Goal: Navigation & Orientation: Find specific page/section

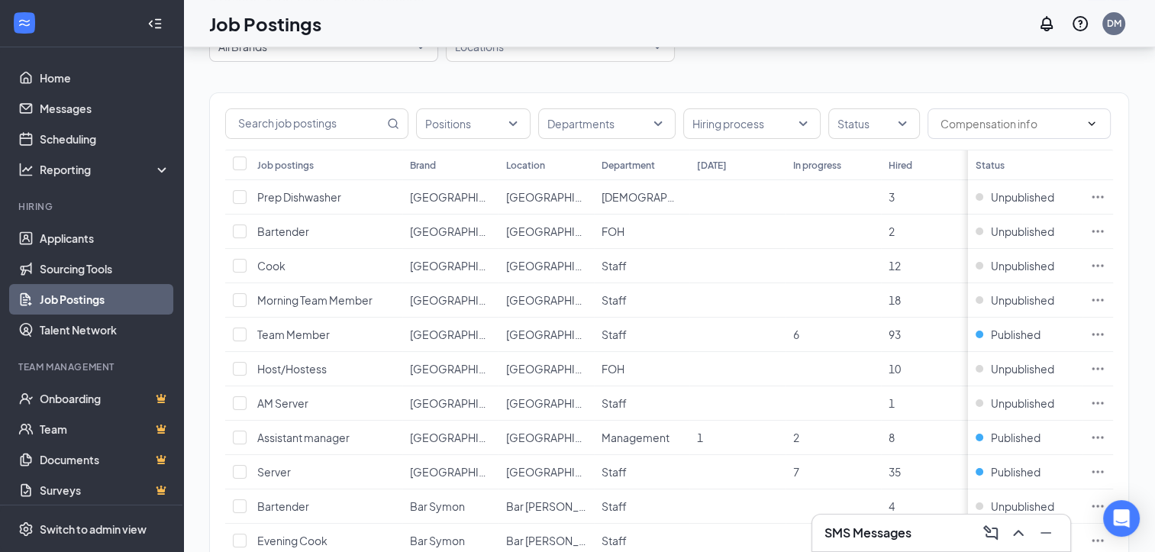
scroll to position [89, 0]
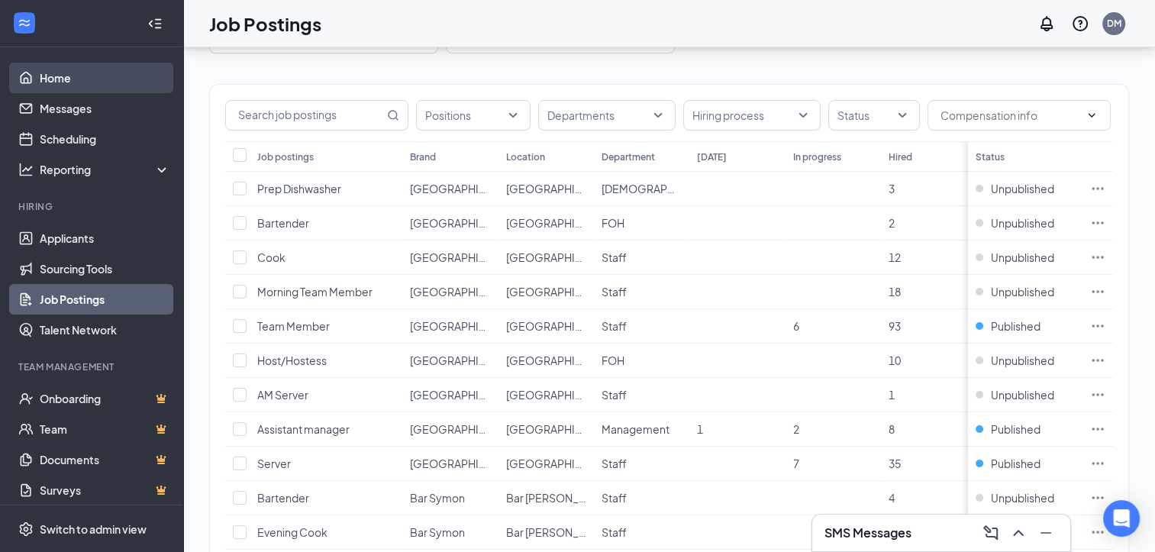
click at [92, 77] on link "Home" at bounding box center [105, 78] width 131 height 31
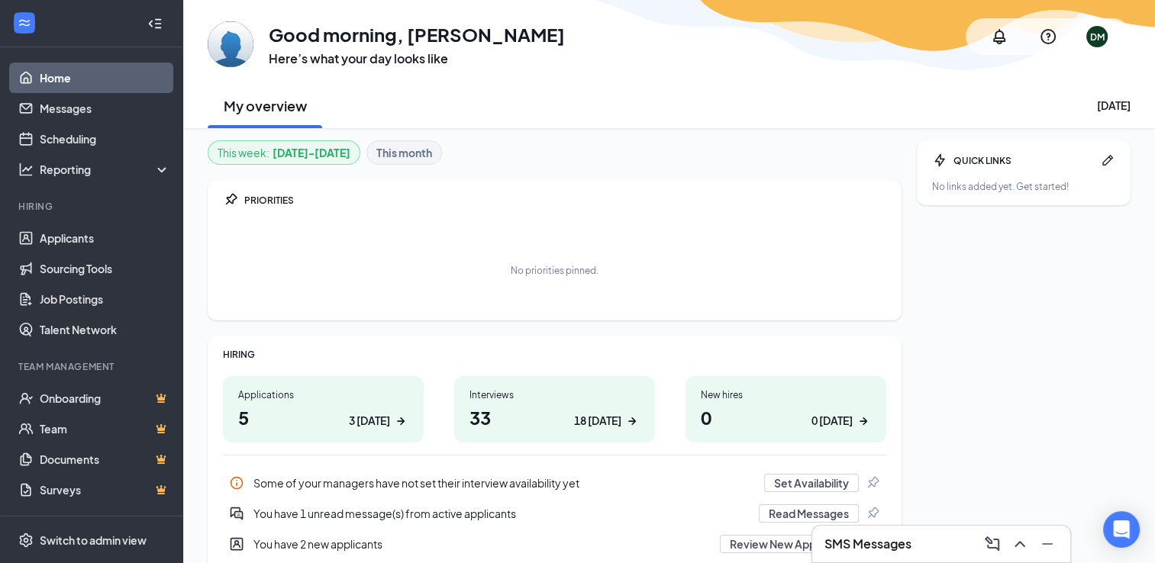
click at [485, 512] on div "You have 1 unread message(s) from active applicants" at bounding box center [501, 513] width 496 height 15
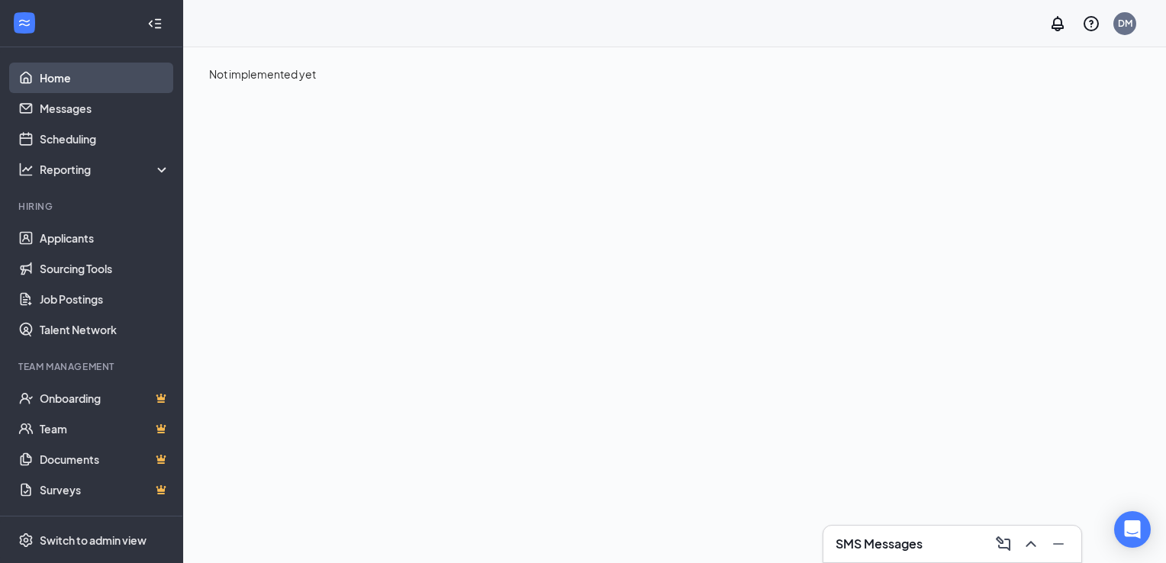
click at [64, 79] on link "Home" at bounding box center [105, 78] width 131 height 31
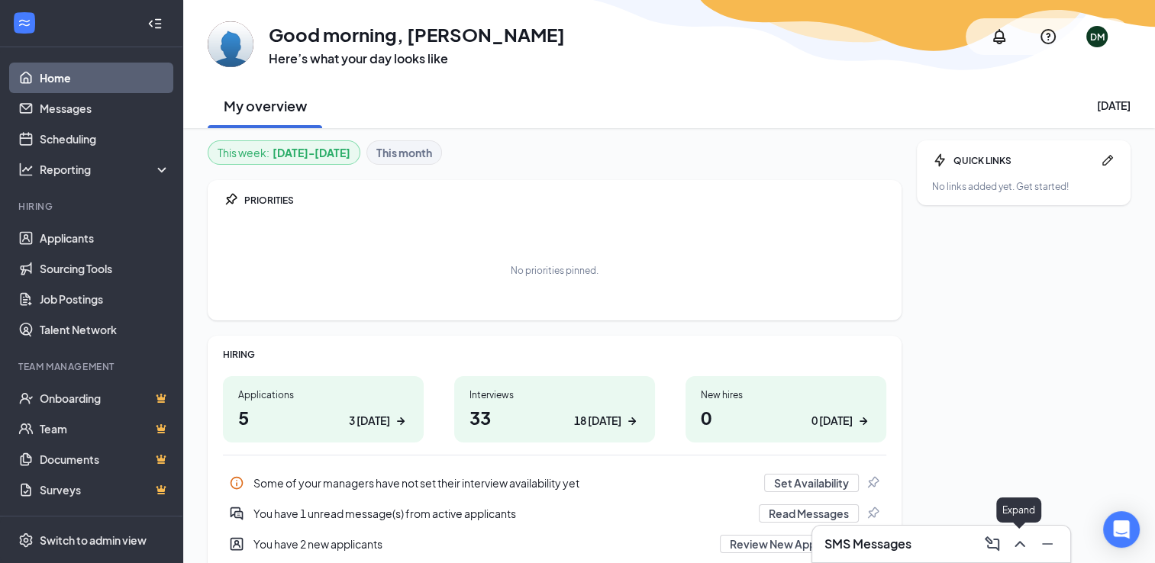
click at [1021, 547] on icon "ChevronUp" at bounding box center [1020, 544] width 18 height 18
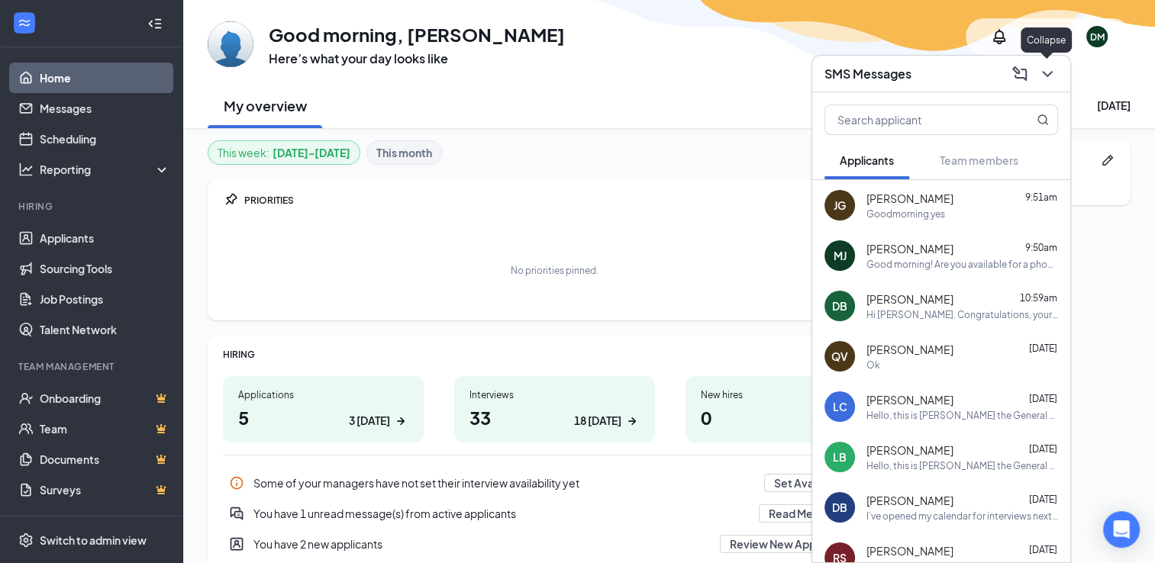
click at [1042, 77] on icon "ChevronDown" at bounding box center [1047, 74] width 18 height 18
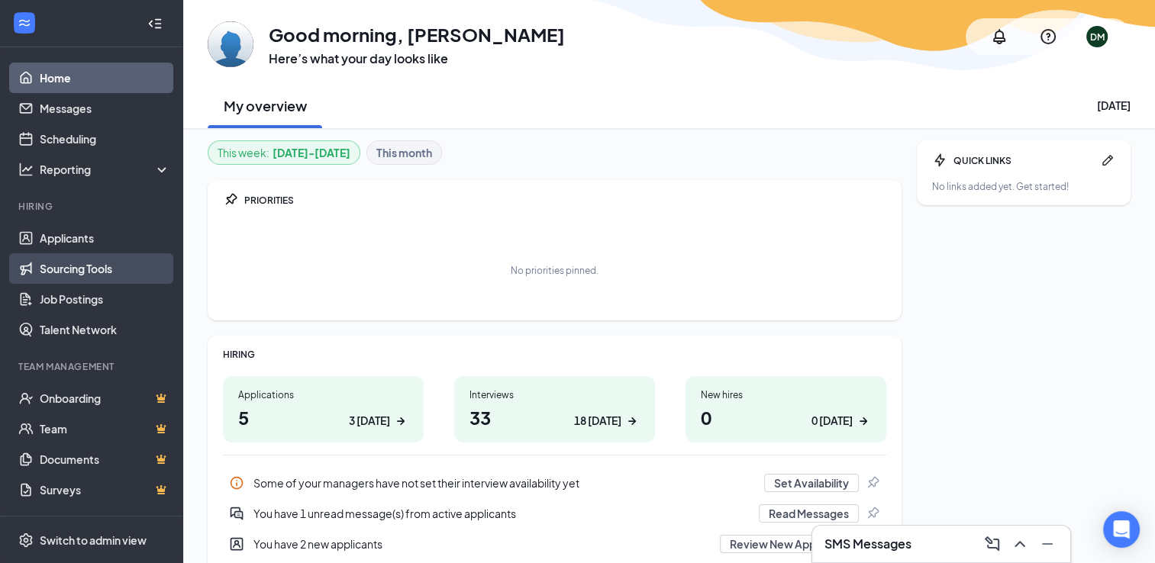
click at [73, 253] on link "Sourcing Tools" at bounding box center [105, 268] width 131 height 31
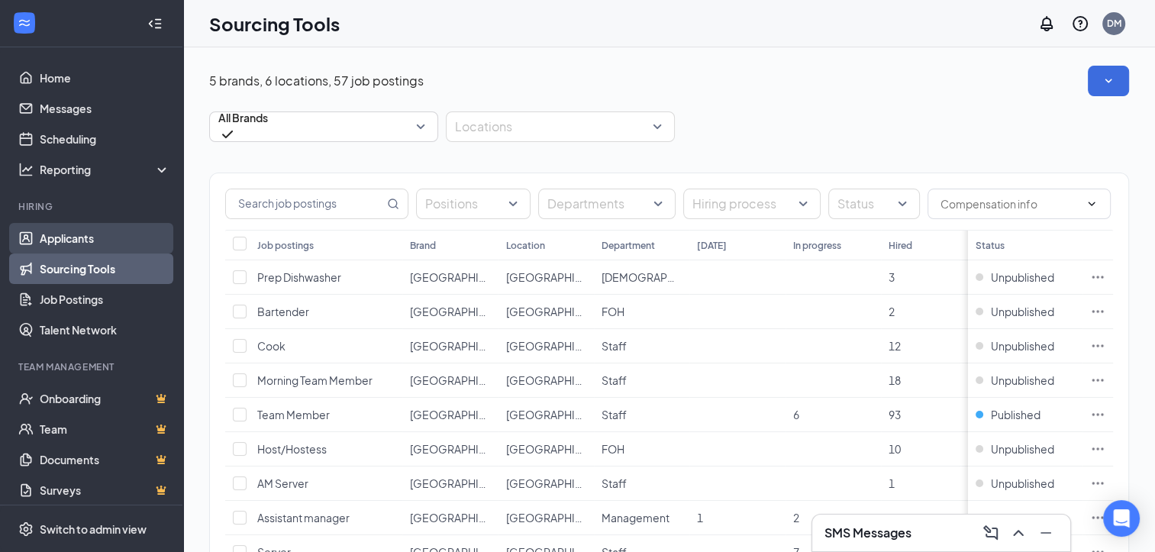
click at [73, 242] on link "Applicants" at bounding box center [105, 238] width 131 height 31
